Goal: Transaction & Acquisition: Purchase product/service

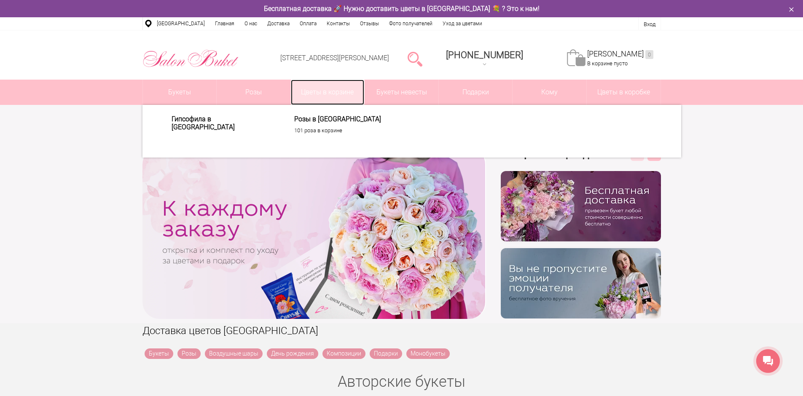
click at [326, 96] on link "Цветы в корзине" at bounding box center [328, 92] width 74 height 25
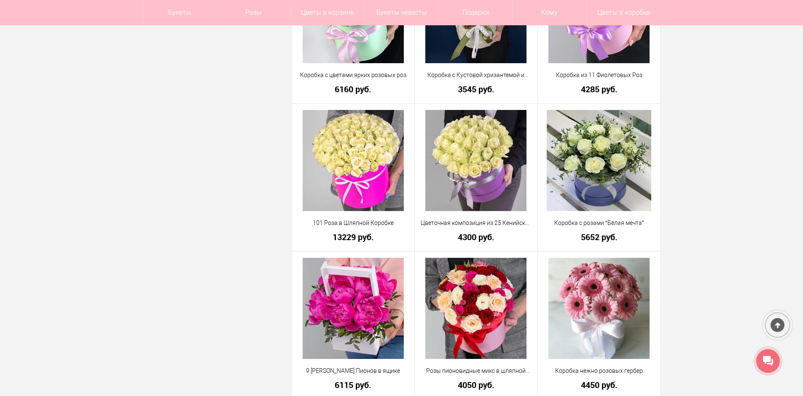
scroll to position [2191, 0]
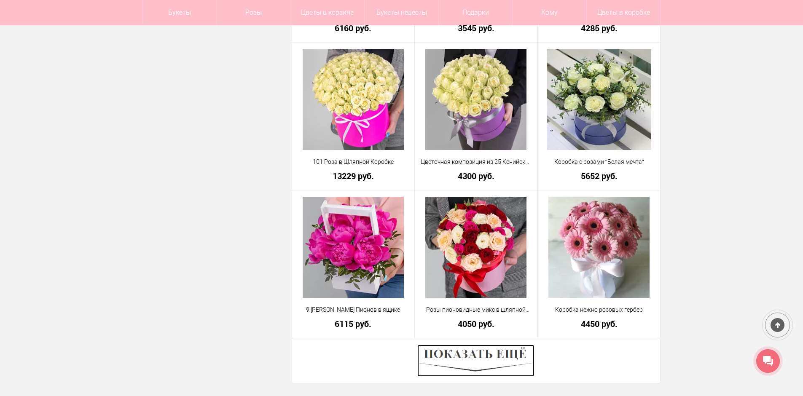
click at [518, 360] on img at bounding box center [475, 361] width 117 height 32
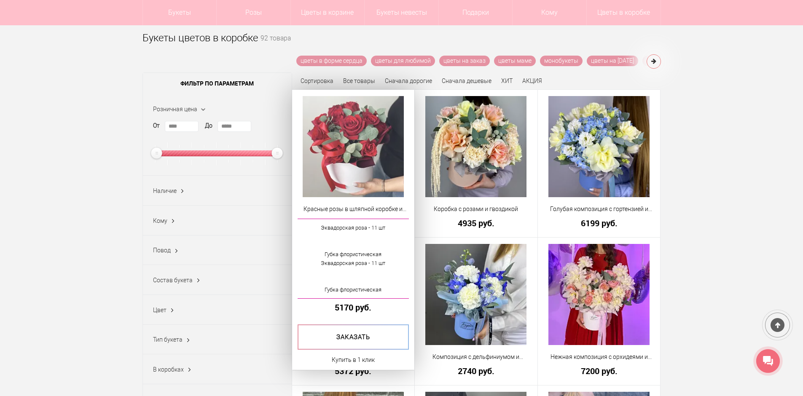
scroll to position [0, 0]
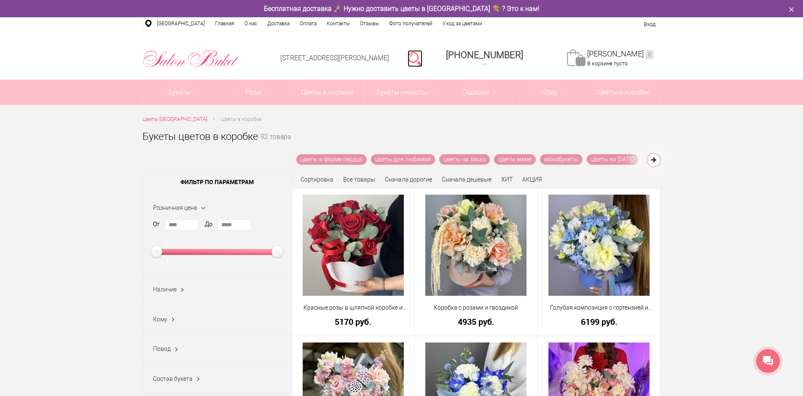
click at [422, 56] on link at bounding box center [414, 58] width 15 height 17
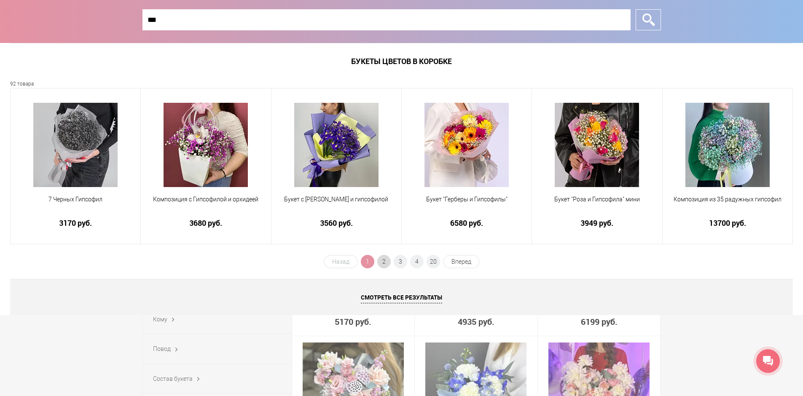
type input "***"
click at [382, 258] on span "2" at bounding box center [383, 261] width 13 height 13
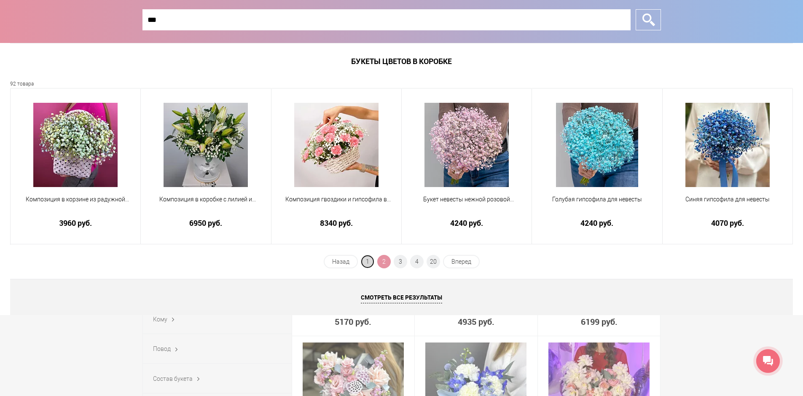
click at [362, 262] on span "1" at bounding box center [367, 261] width 13 height 13
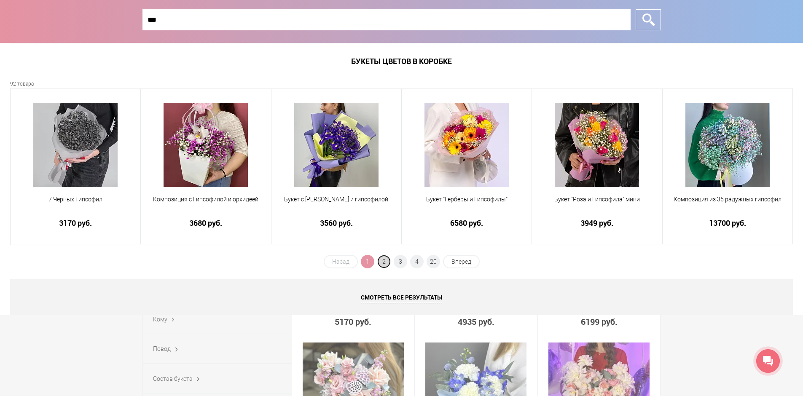
click at [388, 262] on span "2" at bounding box center [383, 261] width 13 height 13
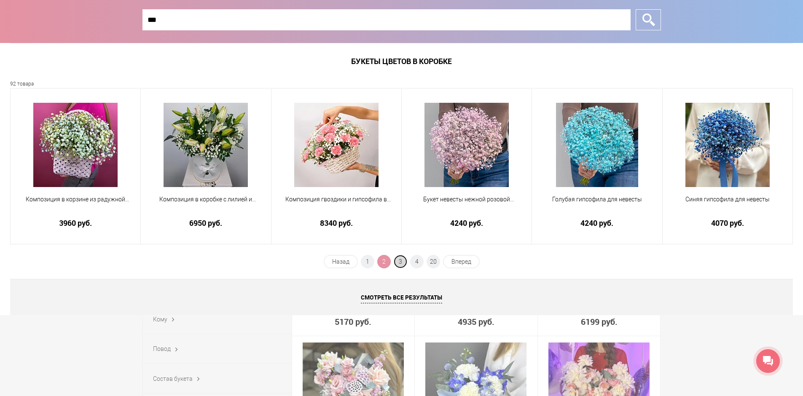
click at [403, 261] on span "3" at bounding box center [400, 261] width 13 height 13
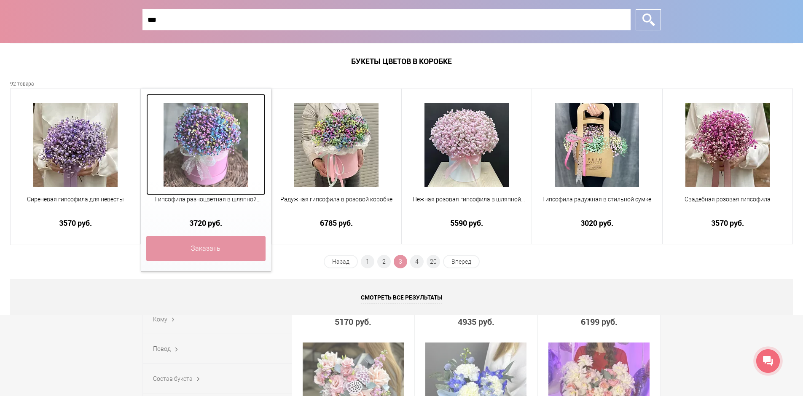
click at [225, 125] on img at bounding box center [205, 145] width 84 height 84
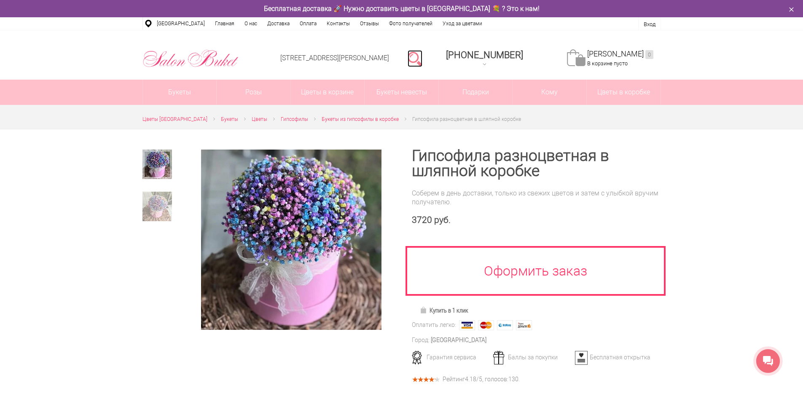
click at [422, 57] on link at bounding box center [414, 58] width 15 height 17
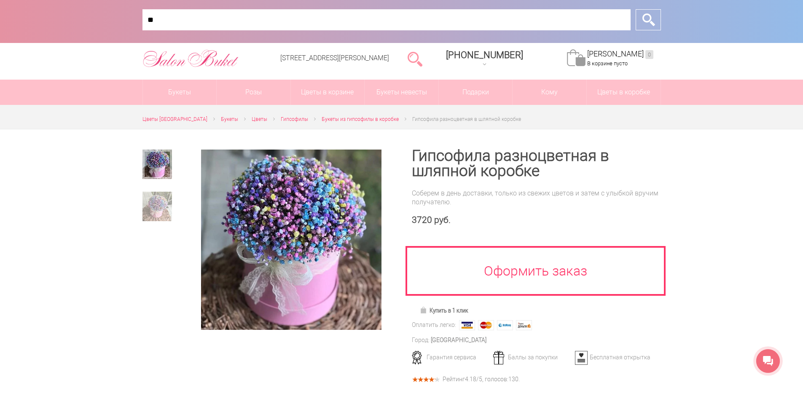
type input "***"
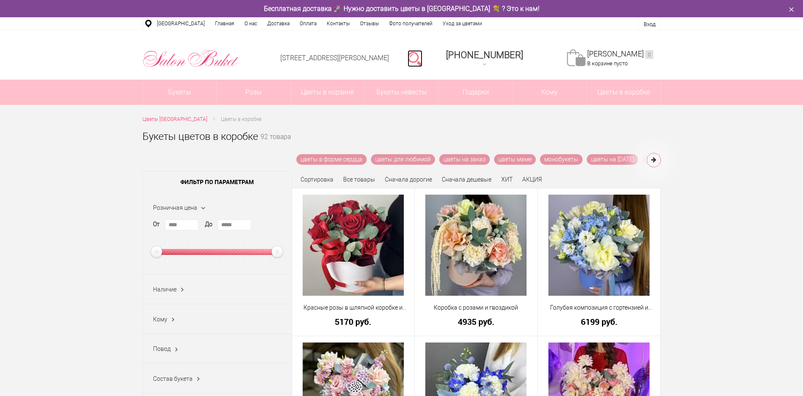
click at [422, 56] on link at bounding box center [414, 58] width 15 height 17
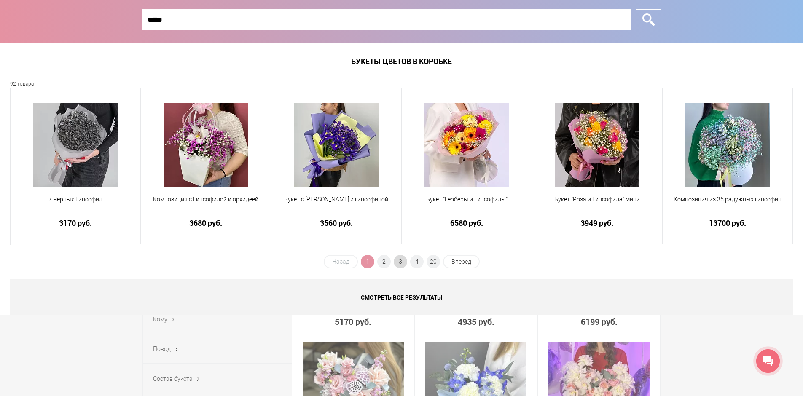
type input "*****"
click at [402, 261] on span "3" at bounding box center [400, 261] width 13 height 13
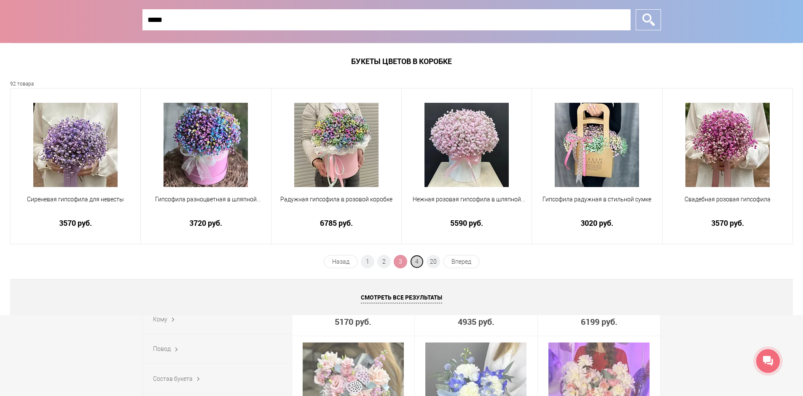
click at [418, 261] on span "4" at bounding box center [416, 261] width 13 height 13
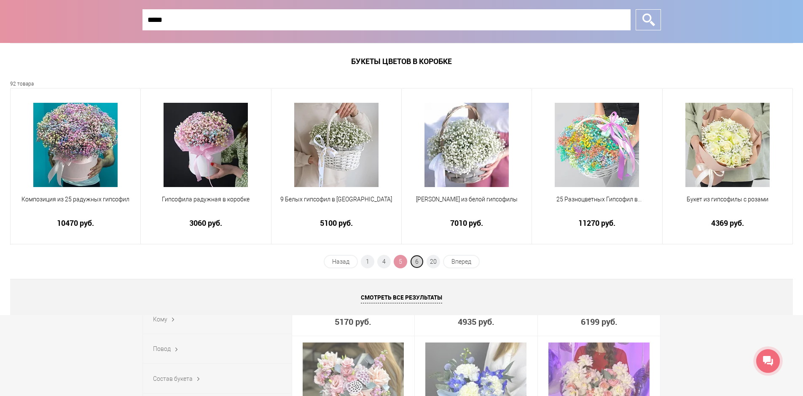
click at [420, 264] on span "6" at bounding box center [416, 261] width 13 height 13
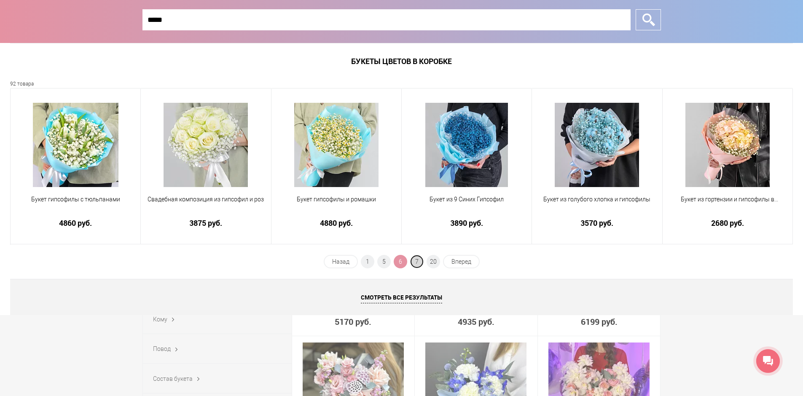
click at [419, 263] on span "7" at bounding box center [416, 261] width 13 height 13
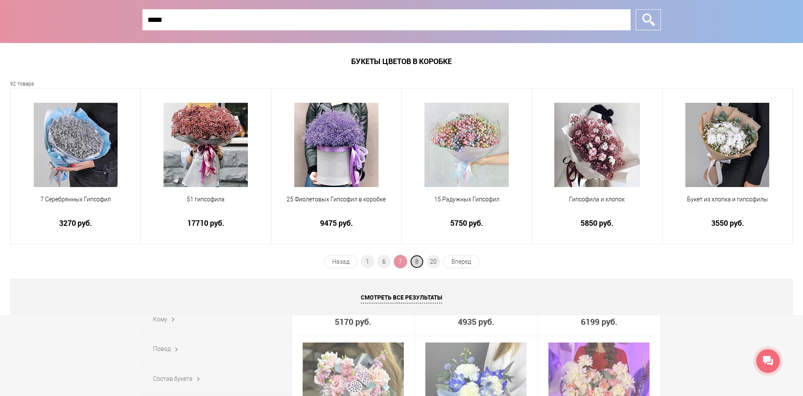
click at [418, 258] on span "8" at bounding box center [416, 261] width 13 height 13
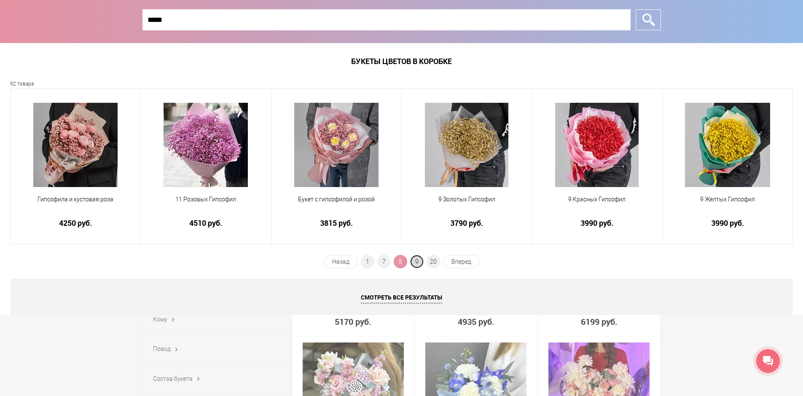
click at [418, 260] on span "9" at bounding box center [416, 261] width 13 height 13
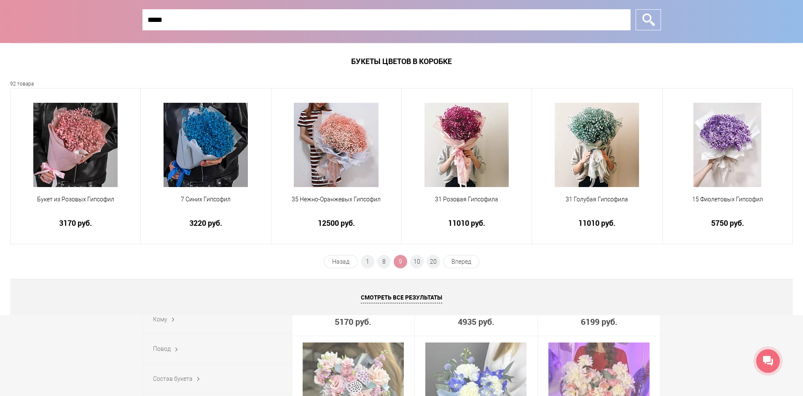
click at [184, 18] on input "*****" at bounding box center [386, 19] width 488 height 21
click at [419, 262] on span "10" at bounding box center [416, 261] width 13 height 13
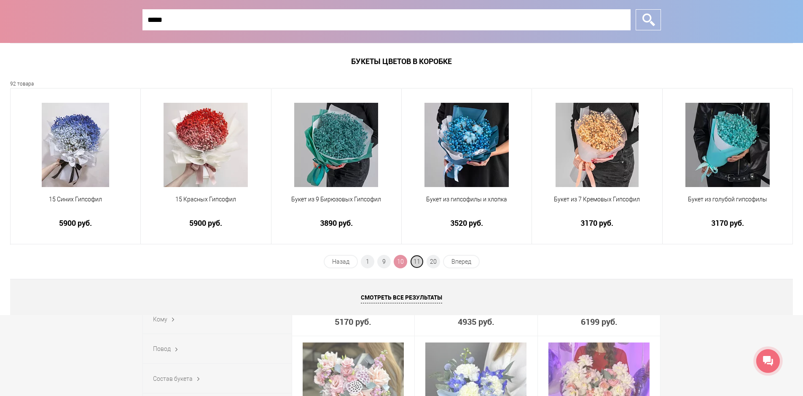
click at [418, 261] on span "11" at bounding box center [416, 261] width 13 height 13
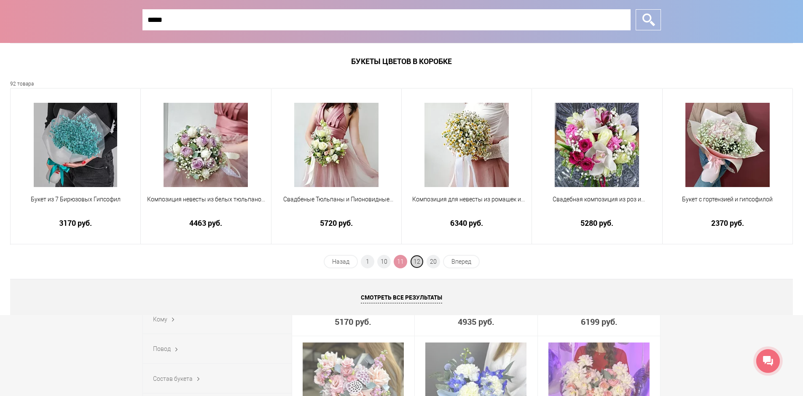
click at [420, 260] on span "12" at bounding box center [416, 261] width 13 height 13
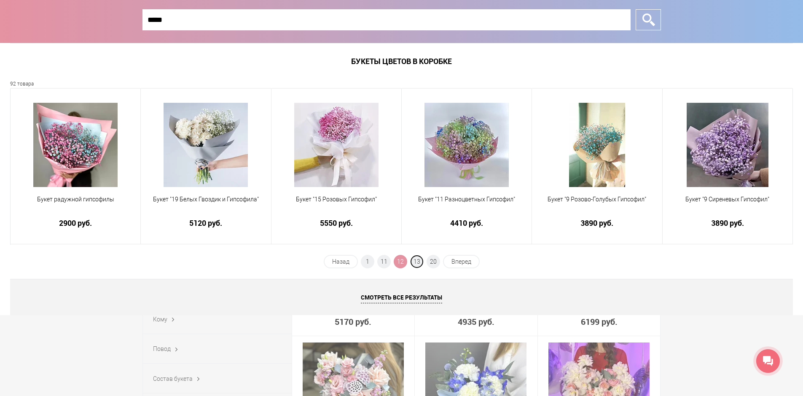
click at [420, 260] on span "13" at bounding box center [416, 261] width 13 height 13
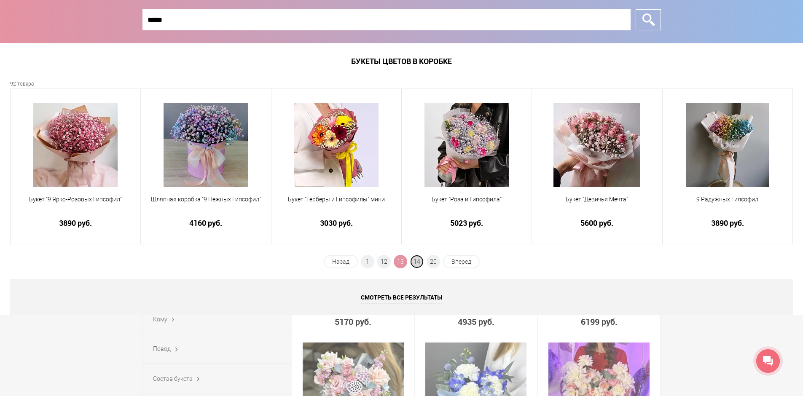
click at [420, 262] on span "14" at bounding box center [416, 261] width 13 height 13
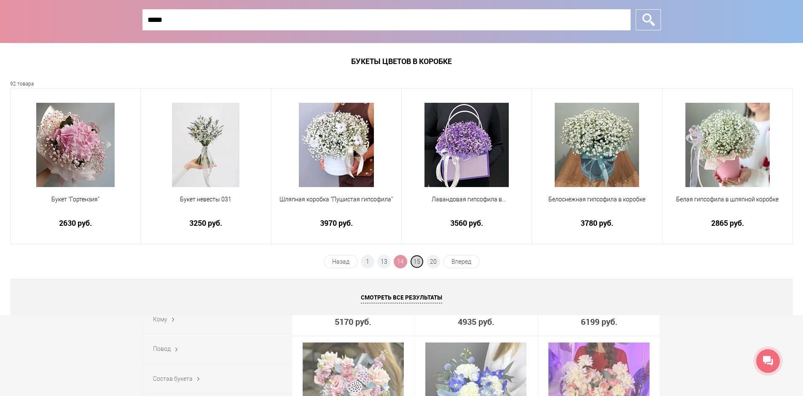
click at [420, 260] on span "15" at bounding box center [416, 261] width 13 height 13
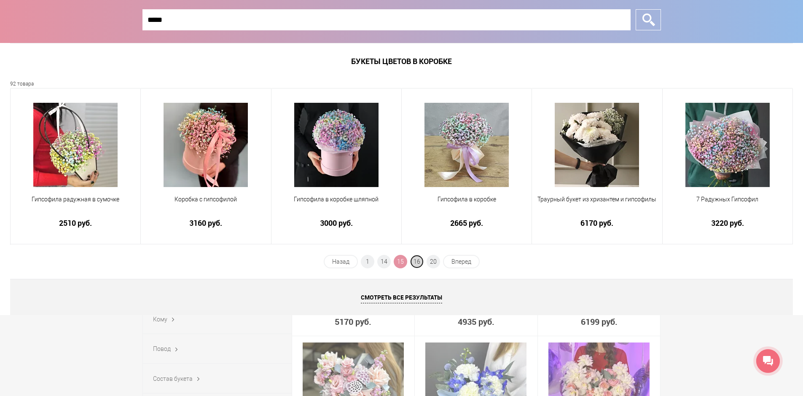
click at [417, 263] on span "16" at bounding box center [416, 261] width 13 height 13
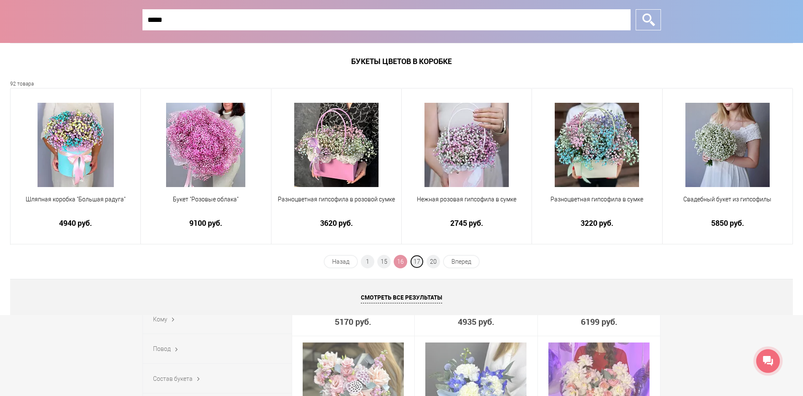
click at [417, 263] on span "17" at bounding box center [416, 261] width 13 height 13
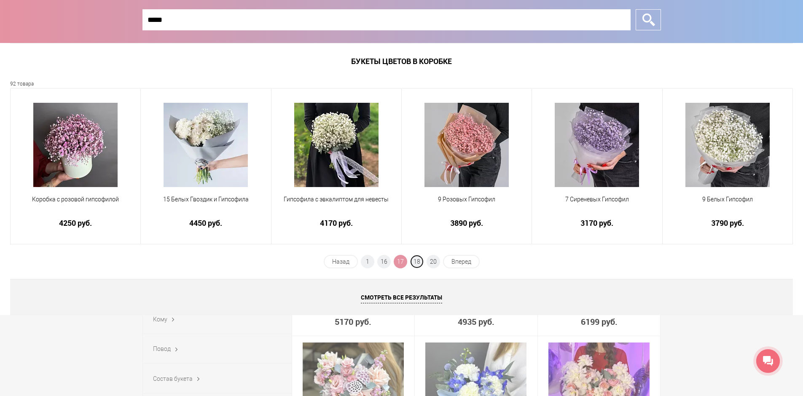
click at [417, 263] on span "18" at bounding box center [416, 261] width 13 height 13
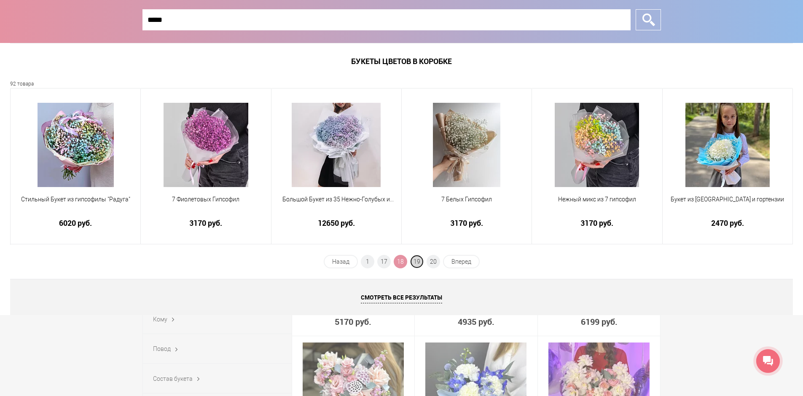
click at [419, 261] on span "19" at bounding box center [416, 261] width 13 height 13
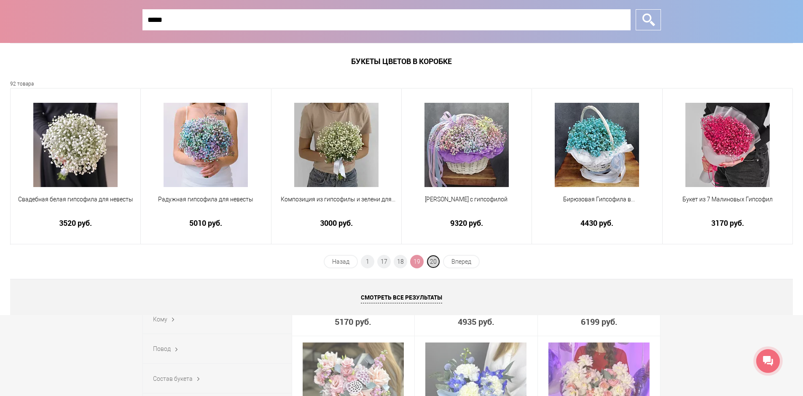
click at [431, 260] on span "20" at bounding box center [432, 261] width 13 height 13
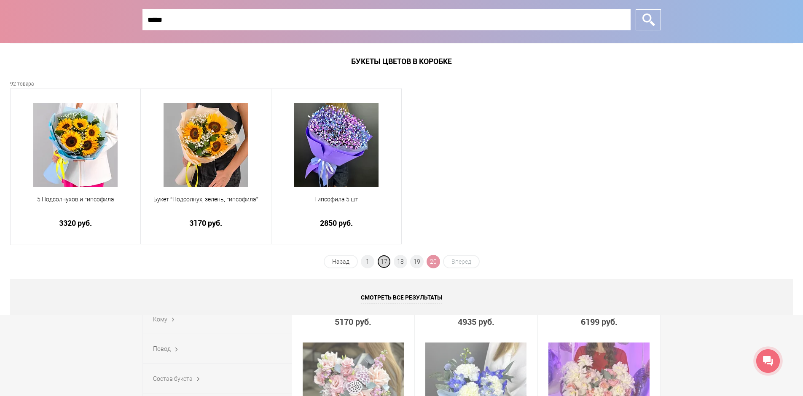
click at [385, 263] on span "17" at bounding box center [383, 261] width 13 height 13
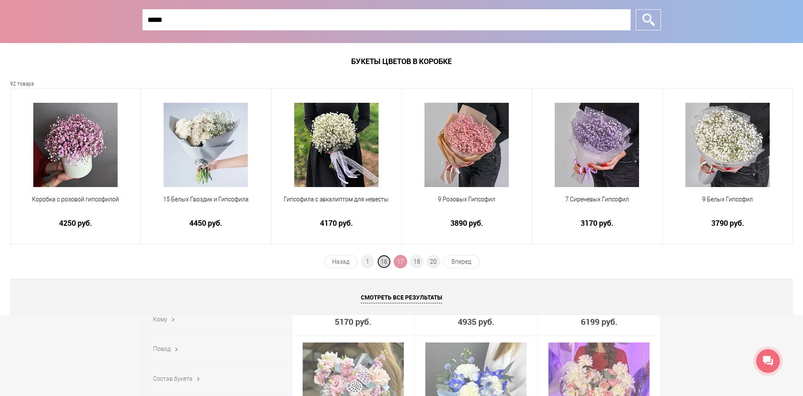
click at [388, 263] on span "16" at bounding box center [383, 261] width 13 height 13
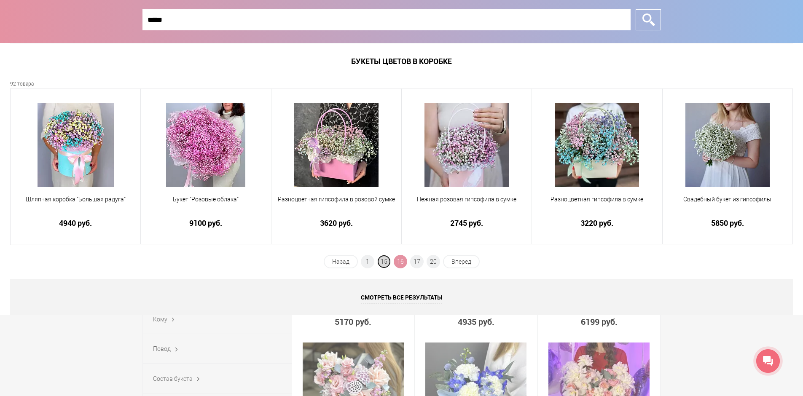
click at [387, 260] on span "15" at bounding box center [383, 261] width 13 height 13
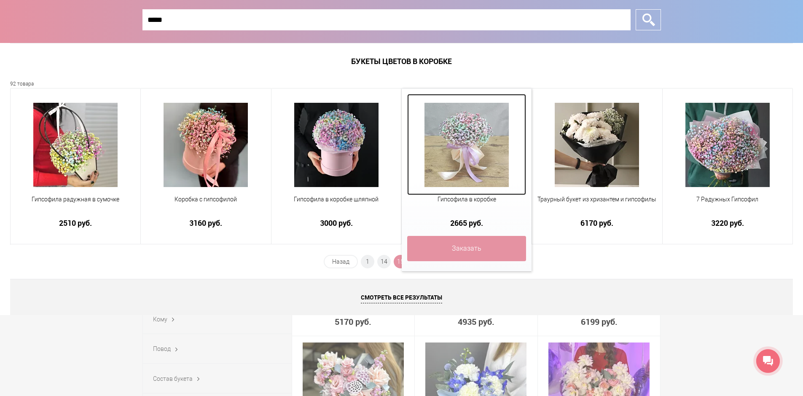
click at [455, 168] on img at bounding box center [466, 145] width 84 height 84
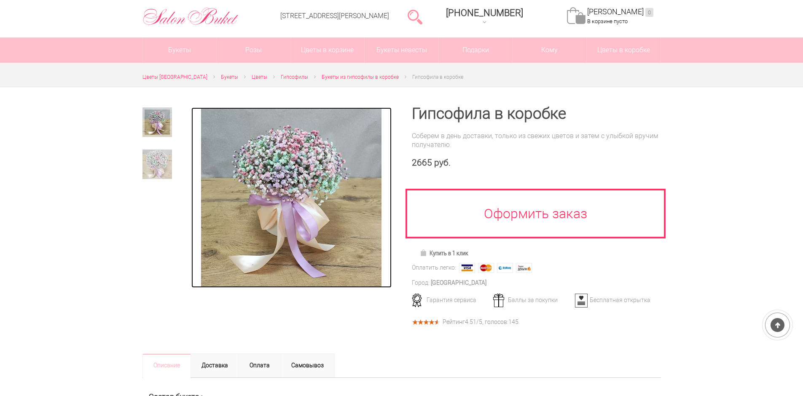
scroll to position [42, 0]
